Goal: Task Accomplishment & Management: Manage account settings

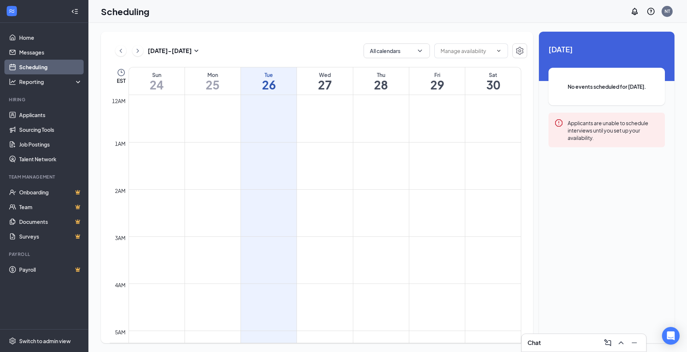
scroll to position [362, 0]
click at [37, 117] on link "Applicants" at bounding box center [50, 115] width 63 height 15
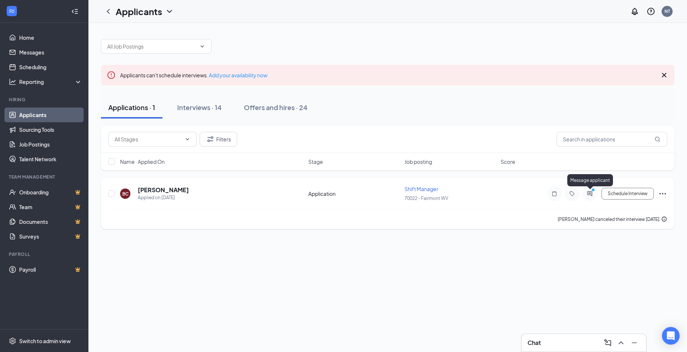
click at [590, 192] on icon "PrimaryDot" at bounding box center [594, 191] width 9 height 6
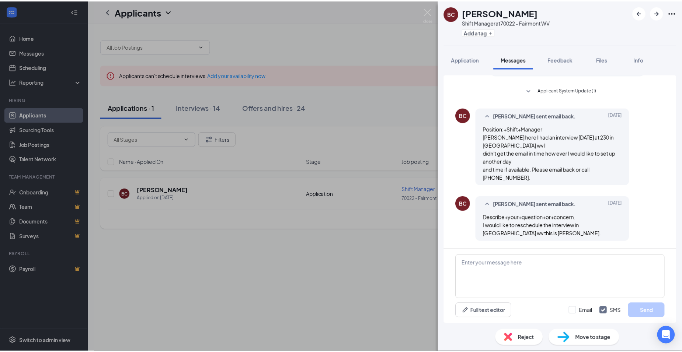
scroll to position [285, 0]
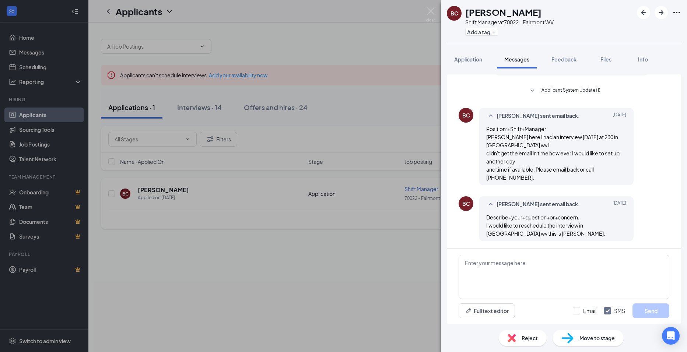
drag, startPoint x: 308, startPoint y: 259, endPoint x: 316, endPoint y: 245, distance: 15.7
click at [315, 249] on div "BC [PERSON_NAME] Shift Manager at 70022 - Fairmont WV Add a tag Application Mes…" at bounding box center [343, 176] width 687 height 352
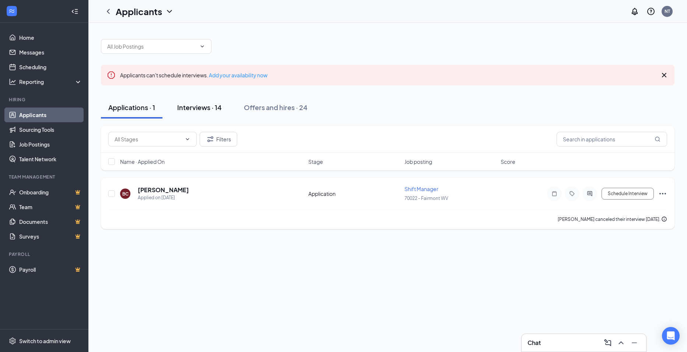
click at [216, 108] on div "Interviews · 14" at bounding box center [199, 107] width 45 height 9
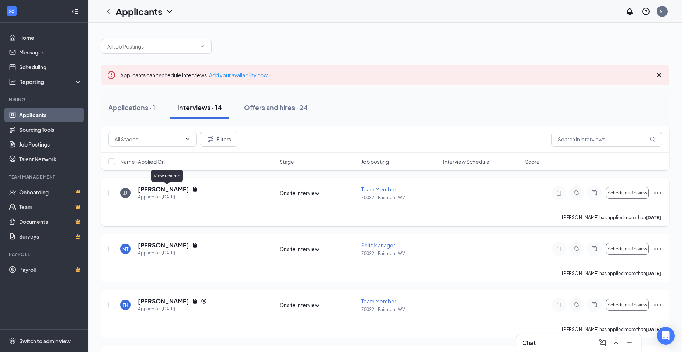
click at [192, 191] on icon "Document" at bounding box center [195, 189] width 6 height 6
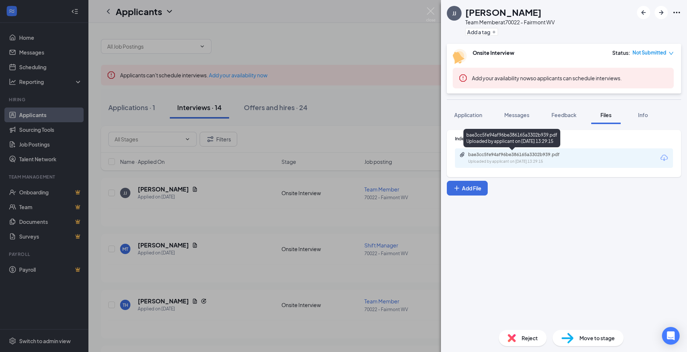
click at [517, 156] on div "bae3cc5fe94af96be386165a3302b939.pdf" at bounding box center [519, 155] width 103 height 6
click at [373, 45] on div "[PERSON_NAME] [PERSON_NAME] Team Member at 70022 - Fairmont WV Add a tag Onsite…" at bounding box center [343, 176] width 687 height 352
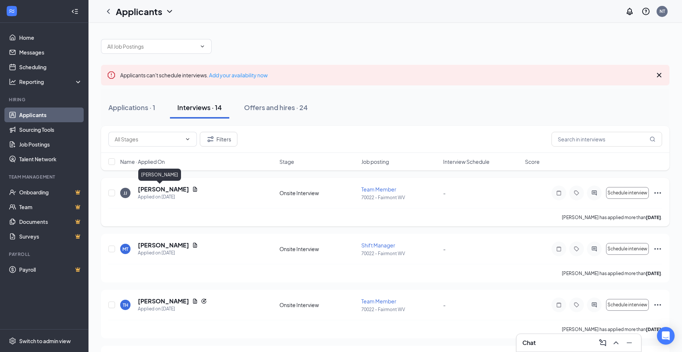
click at [152, 189] on h5 "[PERSON_NAME]" at bounding box center [163, 189] width 51 height 8
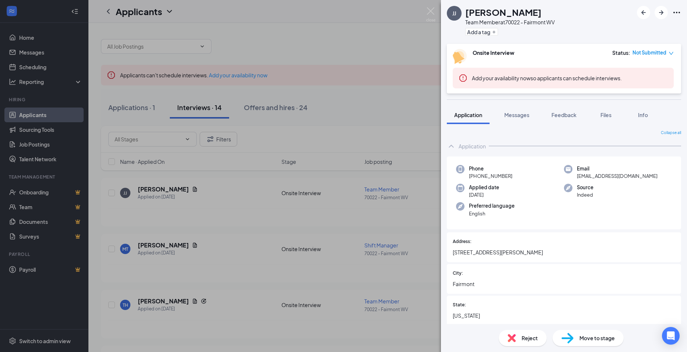
click at [167, 188] on div "[PERSON_NAME] [PERSON_NAME] Team Member at 70022 - Fairmont WV Add a tag Onsite…" at bounding box center [343, 176] width 687 height 352
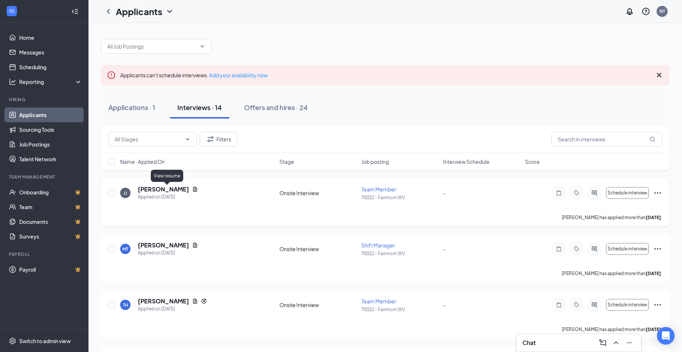
click at [193, 190] on icon "Document" at bounding box center [195, 189] width 4 height 5
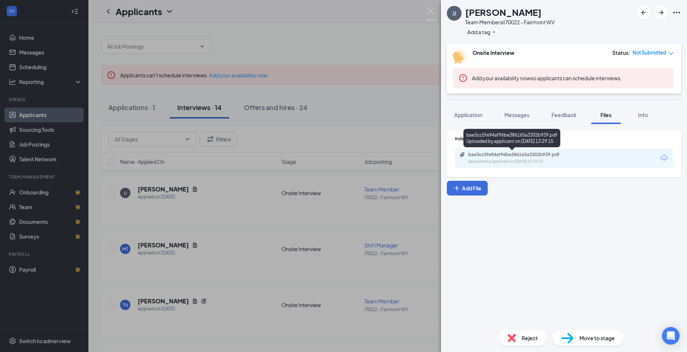
click at [514, 155] on div "bae3cc5fe94af96be386165a3302b939.pdf" at bounding box center [519, 155] width 103 height 6
click at [371, 39] on div "[PERSON_NAME] [PERSON_NAME] Team Member at 70022 - Fairmont WV Add a tag Onsite…" at bounding box center [343, 176] width 687 height 352
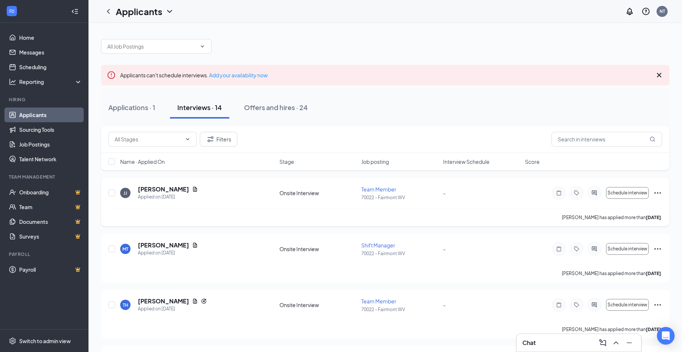
click at [659, 193] on icon "Ellipses" at bounding box center [657, 193] width 9 height 9
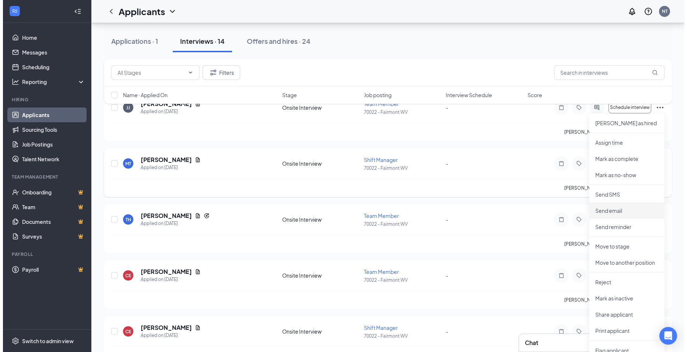
scroll to position [74, 0]
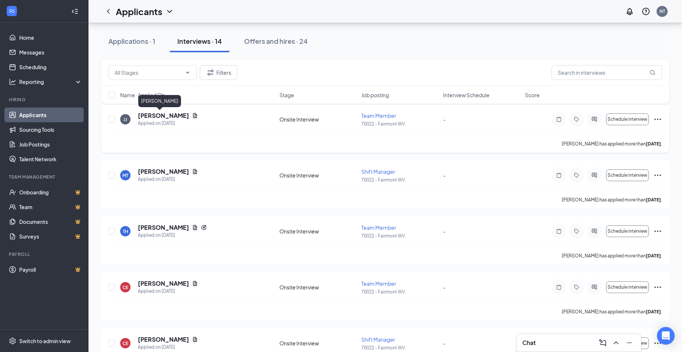
click at [152, 114] on h5 "[PERSON_NAME]" at bounding box center [163, 116] width 51 height 8
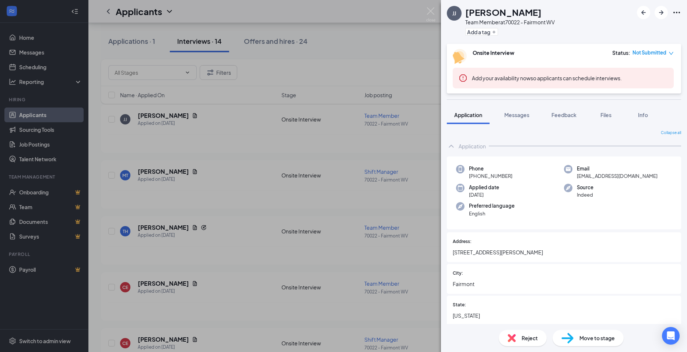
drag, startPoint x: 359, startPoint y: 45, endPoint x: 369, endPoint y: 41, distance: 10.7
click at [358, 45] on div "[PERSON_NAME] [PERSON_NAME] Team Member at 70022 - Fairmont WV Add a tag Onsite…" at bounding box center [343, 176] width 687 height 352
drag, startPoint x: 369, startPoint y: 41, endPoint x: 406, endPoint y: 38, distance: 38.1
click at [375, 42] on div "Applications · 1 Interviews · 14 Offers and hires · 24" at bounding box center [388, 41] width 574 height 22
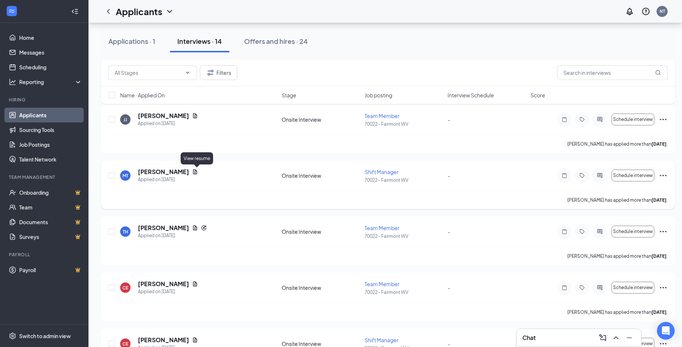
click at [197, 173] on icon "Document" at bounding box center [195, 171] width 4 height 5
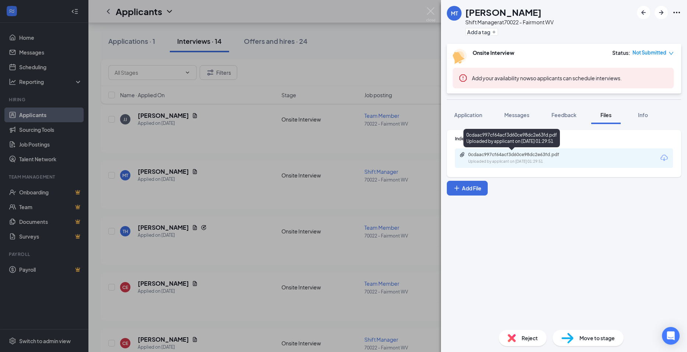
click at [538, 156] on div "0cdaac997cf64acf3d60ce98dc2e63fd.pdf" at bounding box center [519, 155] width 103 height 6
click at [244, 137] on div "MT [PERSON_NAME] Shift Manager at 70022 - Fairmont WV Add a tag Onsite Intervie…" at bounding box center [343, 176] width 687 height 352
click at [248, 136] on div "[PERSON_NAME] has applied more than [DATE] ." at bounding box center [387, 144] width 559 height 18
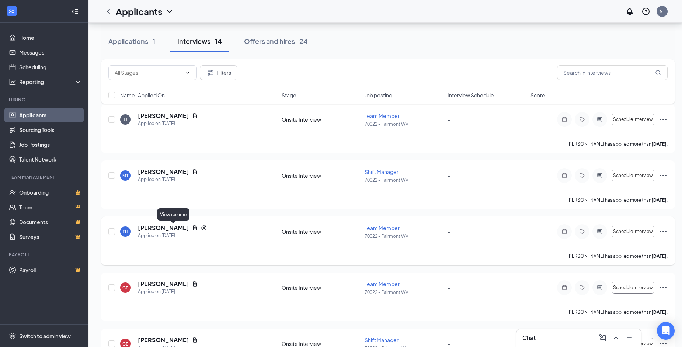
click at [192, 230] on icon "Document" at bounding box center [195, 228] width 6 height 6
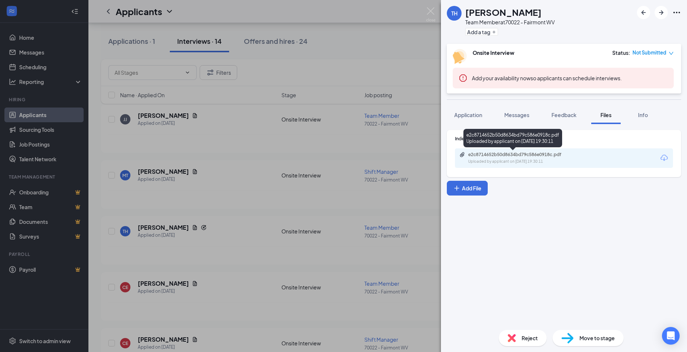
click at [513, 157] on div "e2c8714652b50d8634bd79c586e0918c.pdf" at bounding box center [519, 155] width 103 height 6
